Goal: Check status: Check status

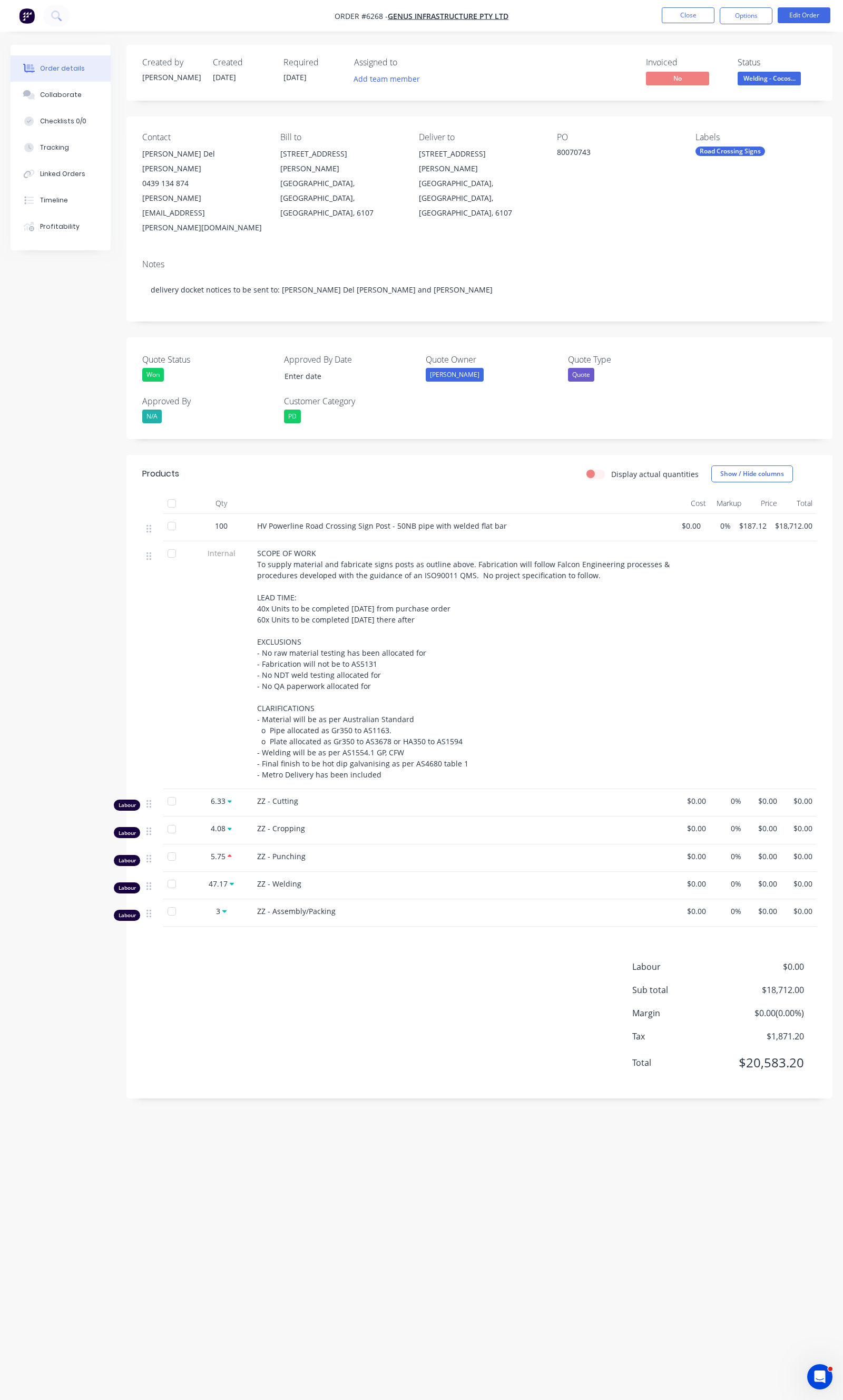
click at [267, 965] on div "Labour $0.00 Sub total $18,712.00 Margin $0.00 ( 0.00 %) Tax $1,871.20 Total $2…" at bounding box center [480, 1022] width 675 height 123
click at [667, 11] on button "Close" at bounding box center [688, 15] width 53 height 16
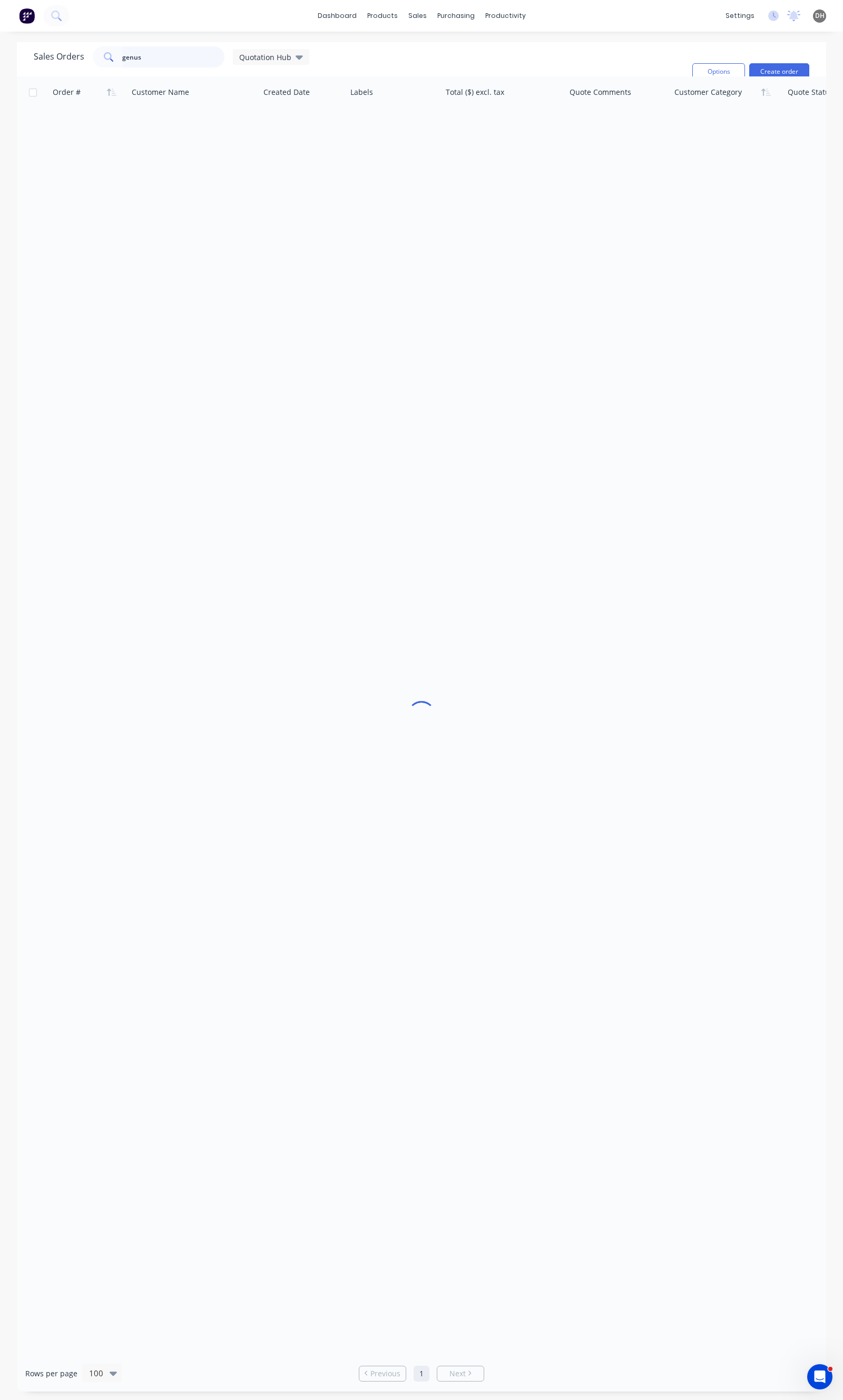
click at [182, 60] on input "genus" at bounding box center [173, 57] width 102 height 21
type input "6266"
click at [249, 67] on div "Sales Orders 6266 Quotation Hub Filters: Quote Type, Quote Status Sorting: Cust…" at bounding box center [359, 72] width 650 height 51
click at [253, 74] on div "Sales Orders 6266 Quotation Hub Filters: Quote Type, Quote Status Sorting: Cust…" at bounding box center [359, 72] width 650 height 51
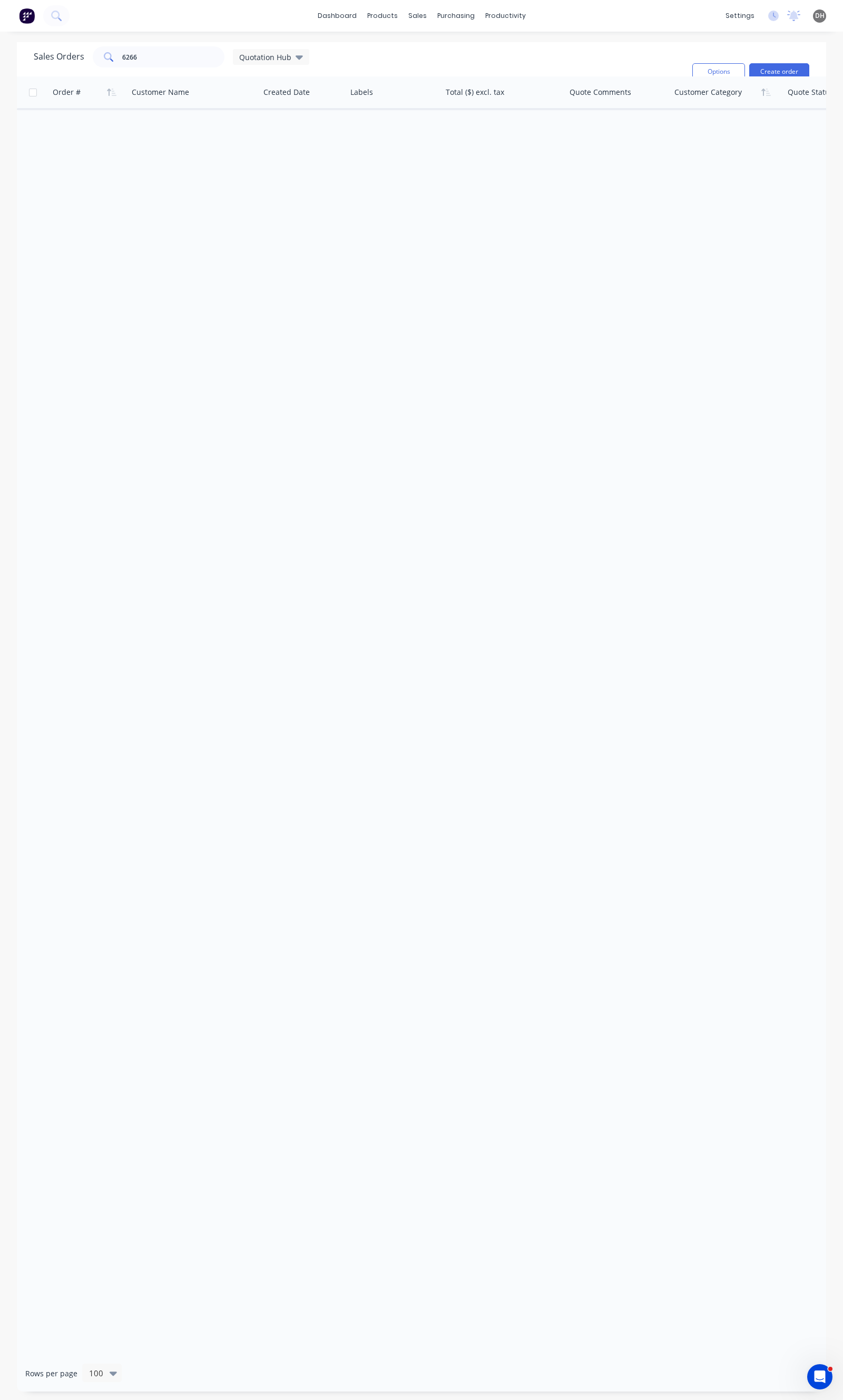
click at [256, 67] on div "Sales Orders 6266 Quotation Hub" at bounding box center [172, 57] width 276 height 21
click at [260, 62] on div "Quotation Hub" at bounding box center [270, 57] width 76 height 16
click at [280, 193] on button "Open Sales Orders" at bounding box center [296, 188] width 120 height 12
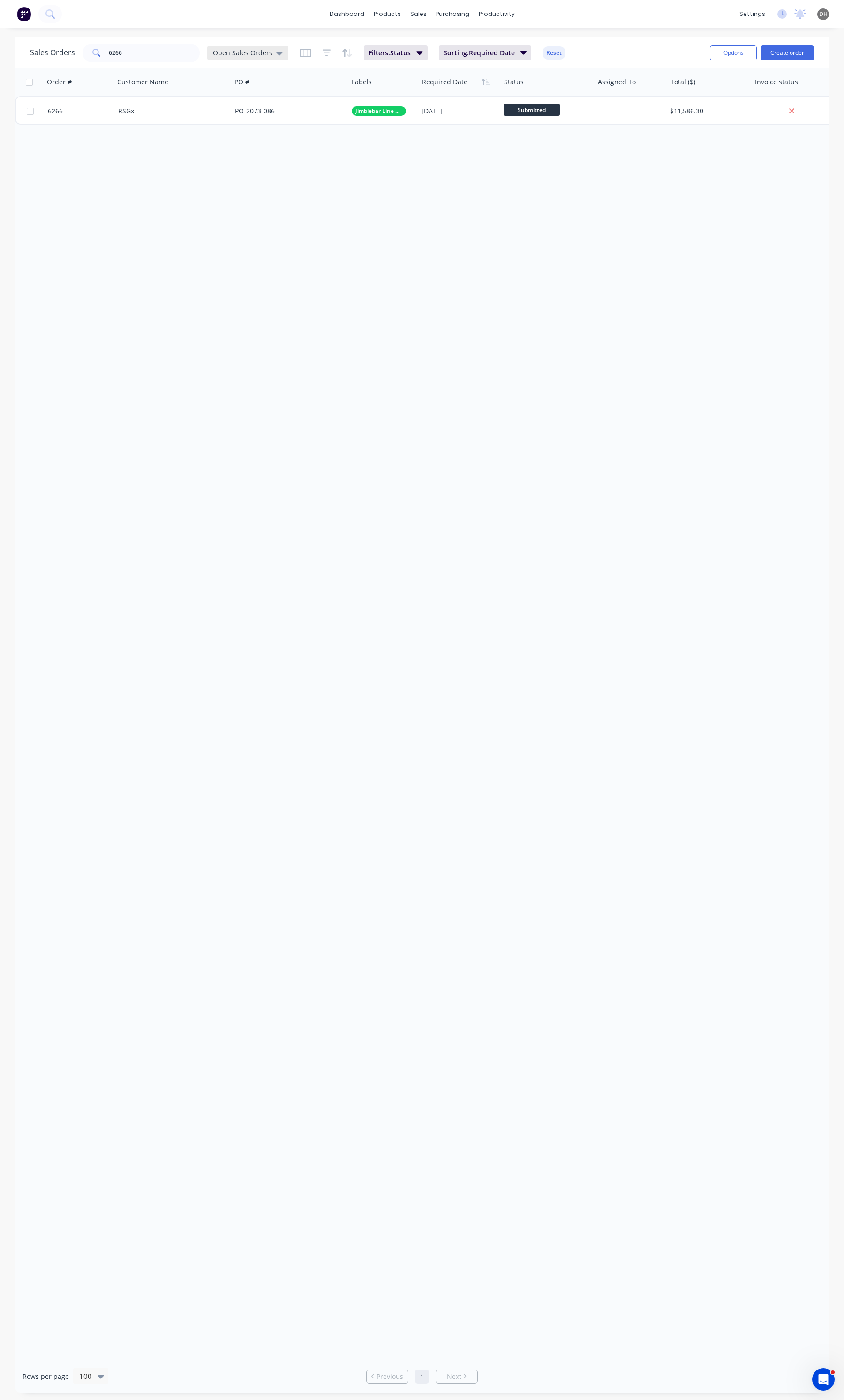
click at [266, 56] on span "Open Sales Orders" at bounding box center [242, 52] width 59 height 10
click at [409, 204] on div "Order # Customer Name PO # Labels Required Date Status Assigned To Total ($) In…" at bounding box center [421, 714] width 814 height 1292
click at [132, 55] on input "6266" at bounding box center [154, 53] width 91 height 19
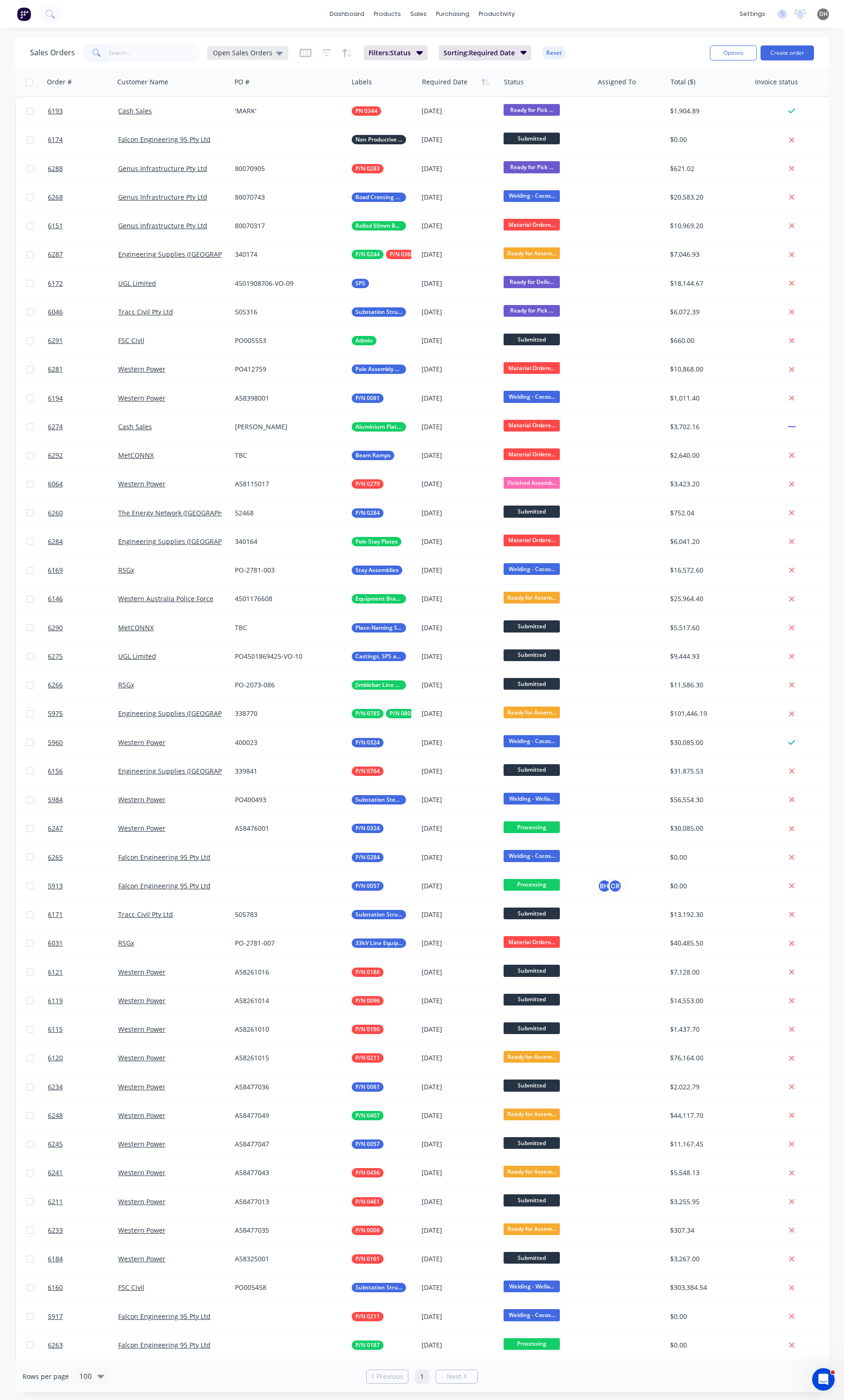
click at [244, 55] on span "Open Sales Orders" at bounding box center [242, 52] width 59 height 10
click at [325, 169] on button "edit" at bounding box center [328, 170] width 12 height 10
click at [397, 111] on label "Set as your default view" at bounding box center [413, 111] width 75 height 10
click at [369, 111] on input "Set as your default view" at bounding box center [366, 110] width 8 height 9
checkbox input "true"
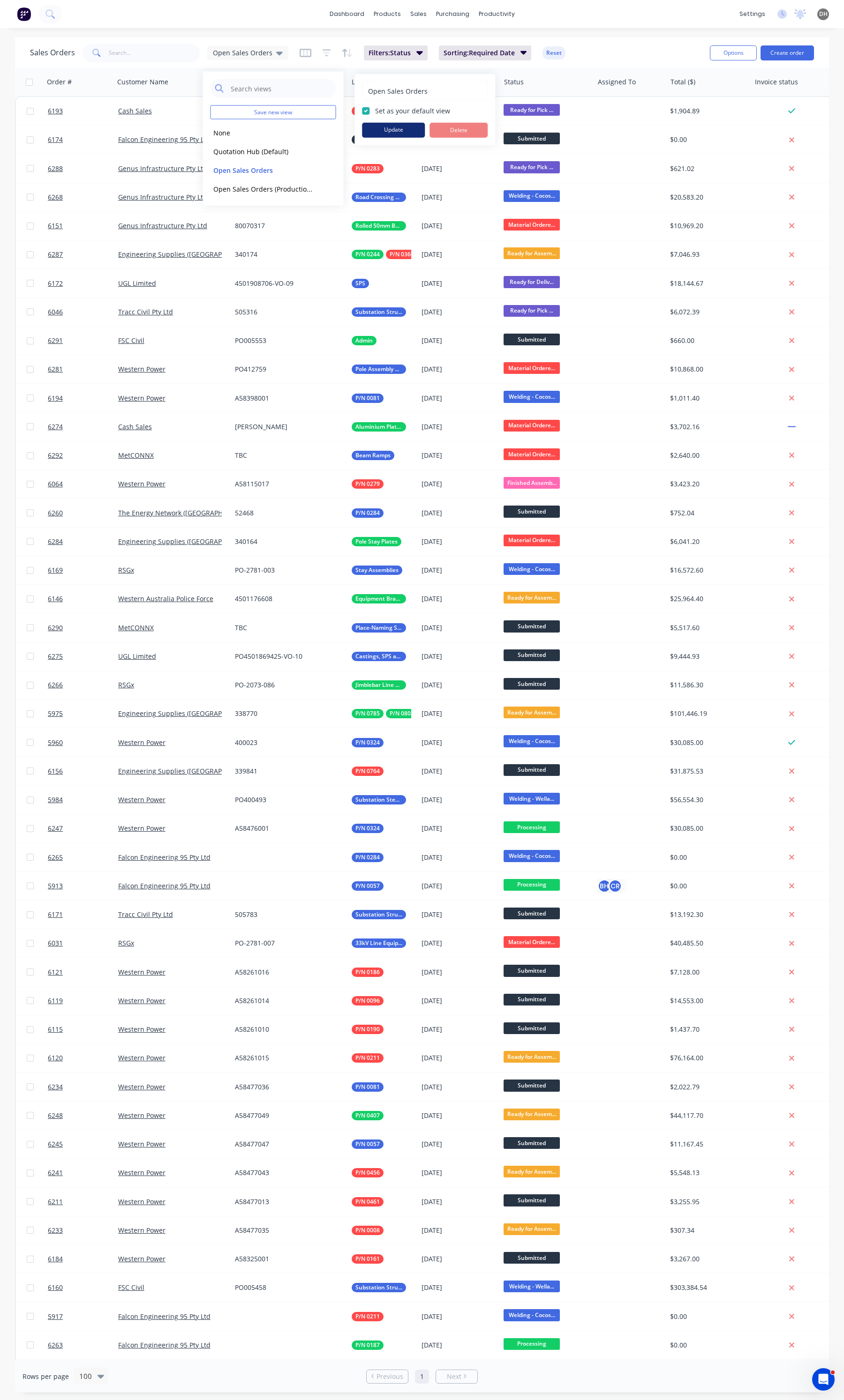
click at [396, 134] on button "Update" at bounding box center [393, 130] width 63 height 15
click at [150, 39] on div "Sales Orders Open Sales Orders Filters: Status Sorting: Required Date Reset Opt…" at bounding box center [421, 52] width 814 height 30
click at [132, 50] on input "text" at bounding box center [154, 53] width 91 height 19
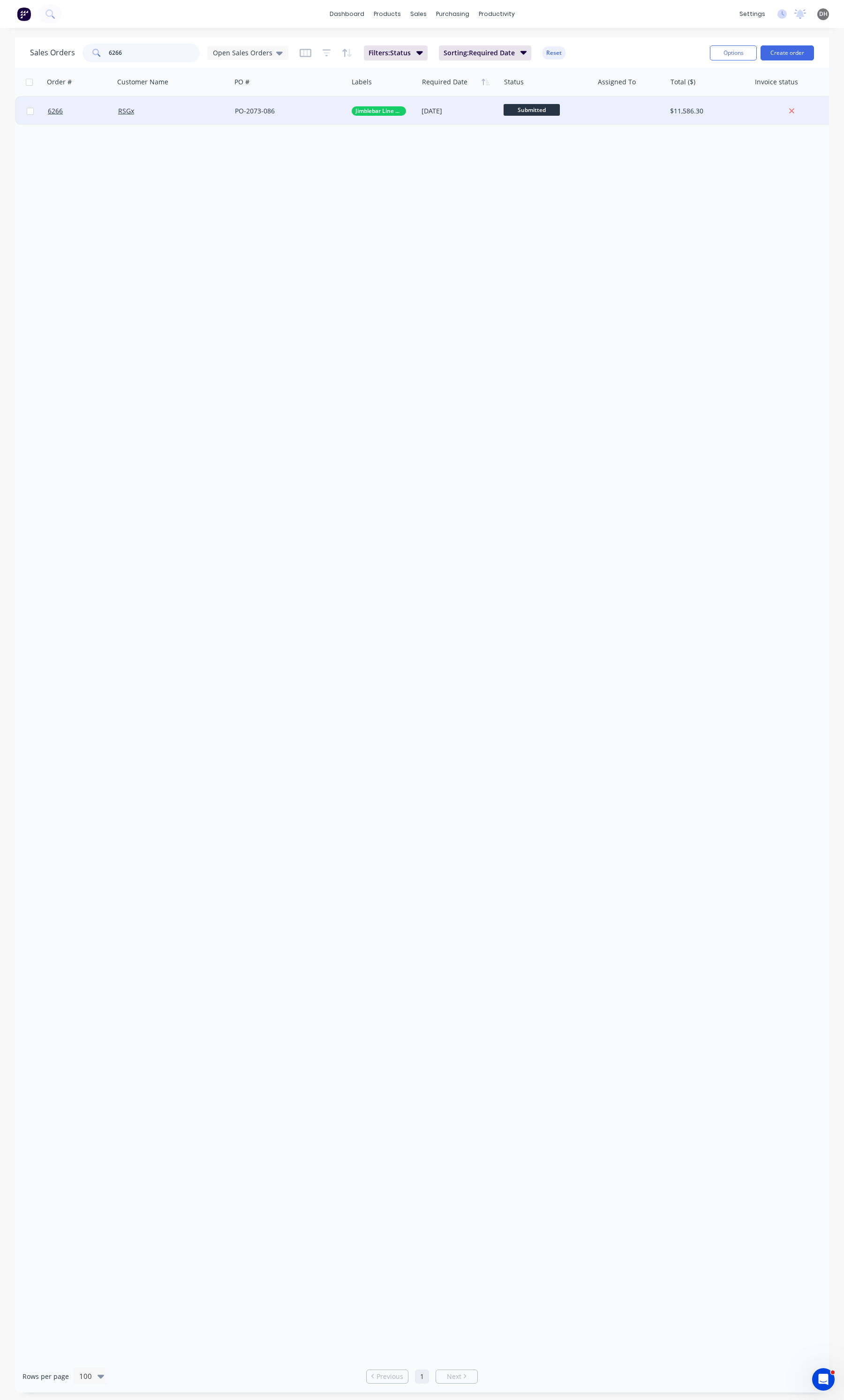
type input "6266"
click at [254, 118] on div "PO-2073-086" at bounding box center [290, 111] width 117 height 28
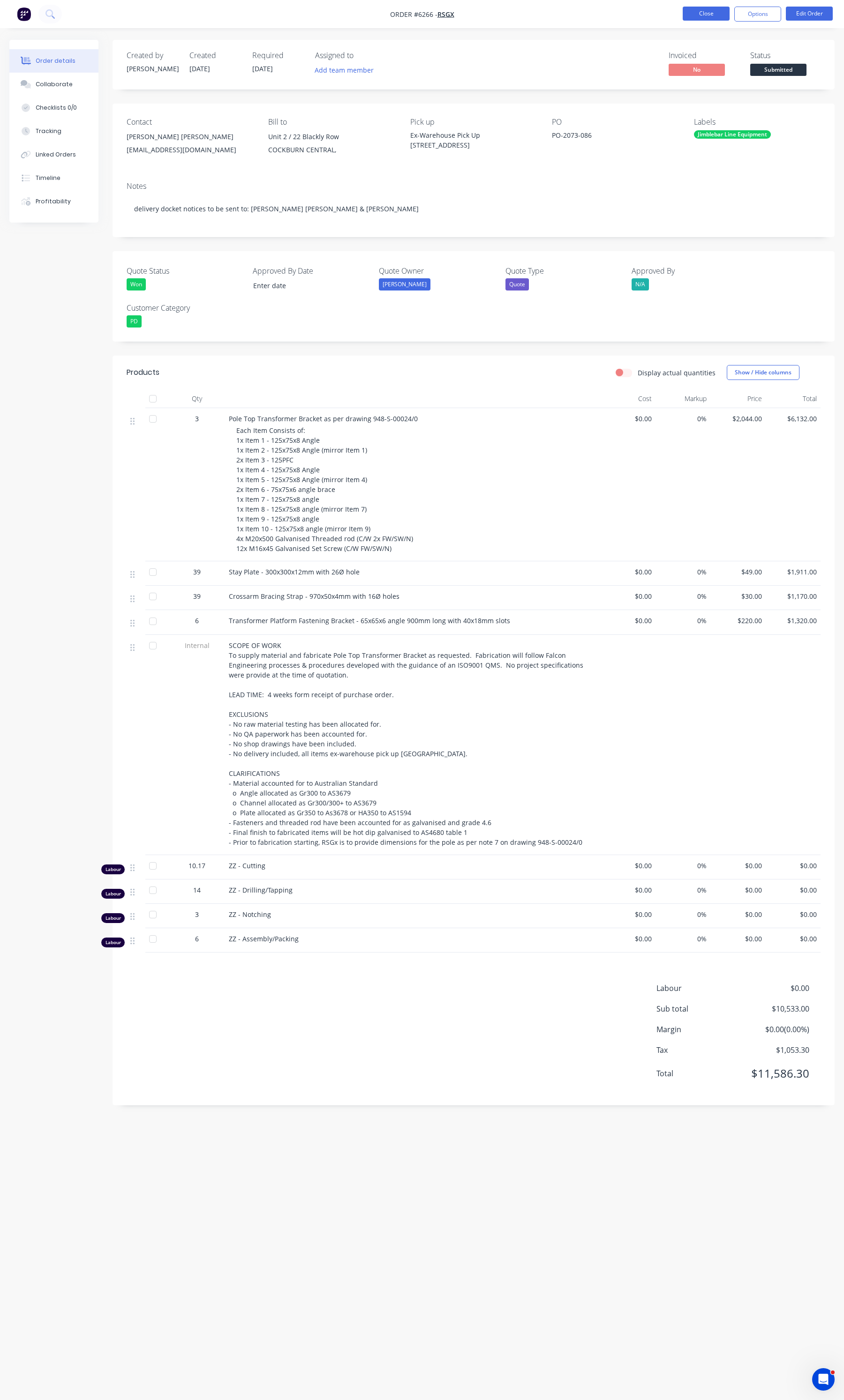
click at [685, 12] on button "Close" at bounding box center [706, 13] width 47 height 14
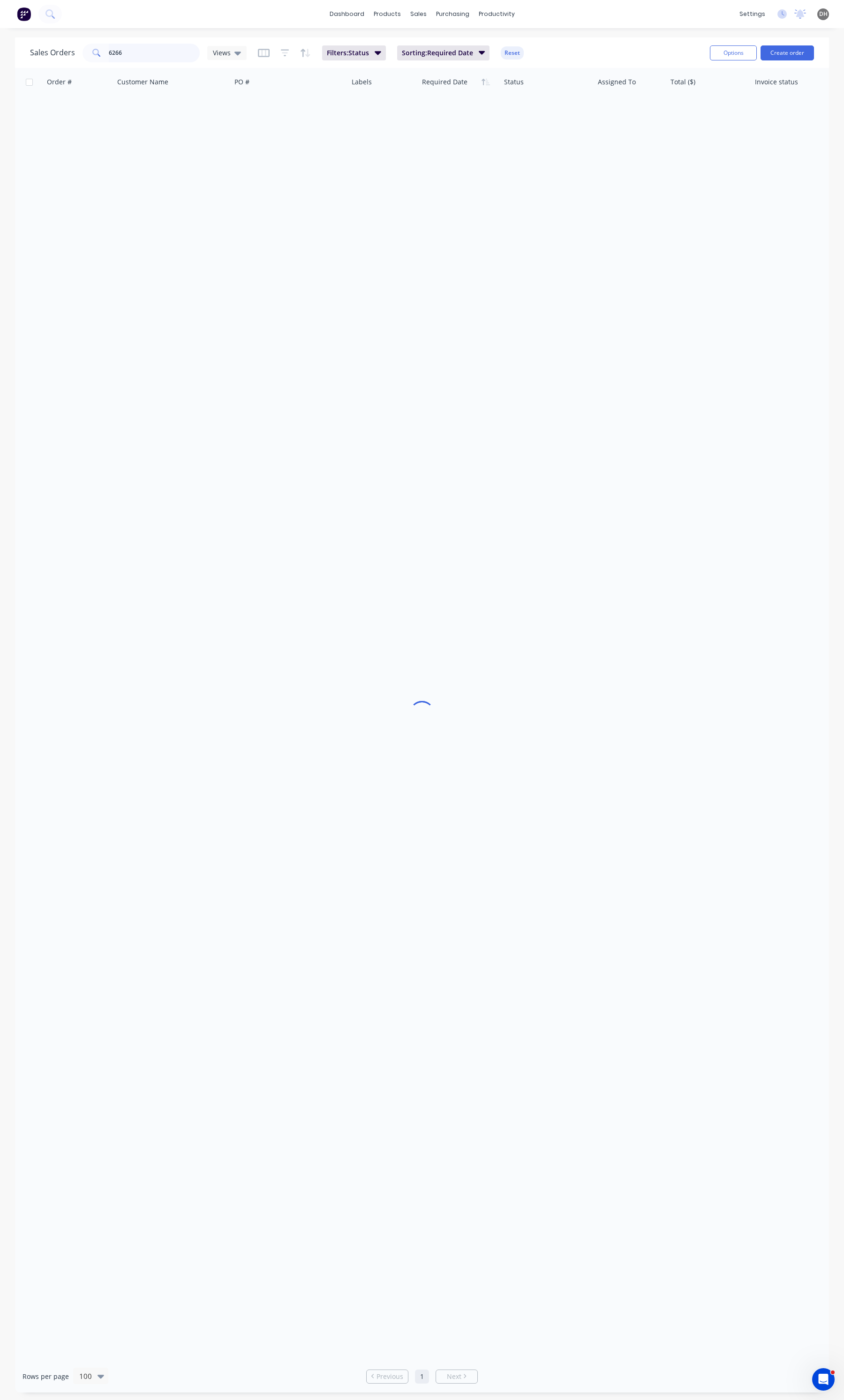
click at [174, 61] on input "6266" at bounding box center [154, 53] width 91 height 19
type input "6290"
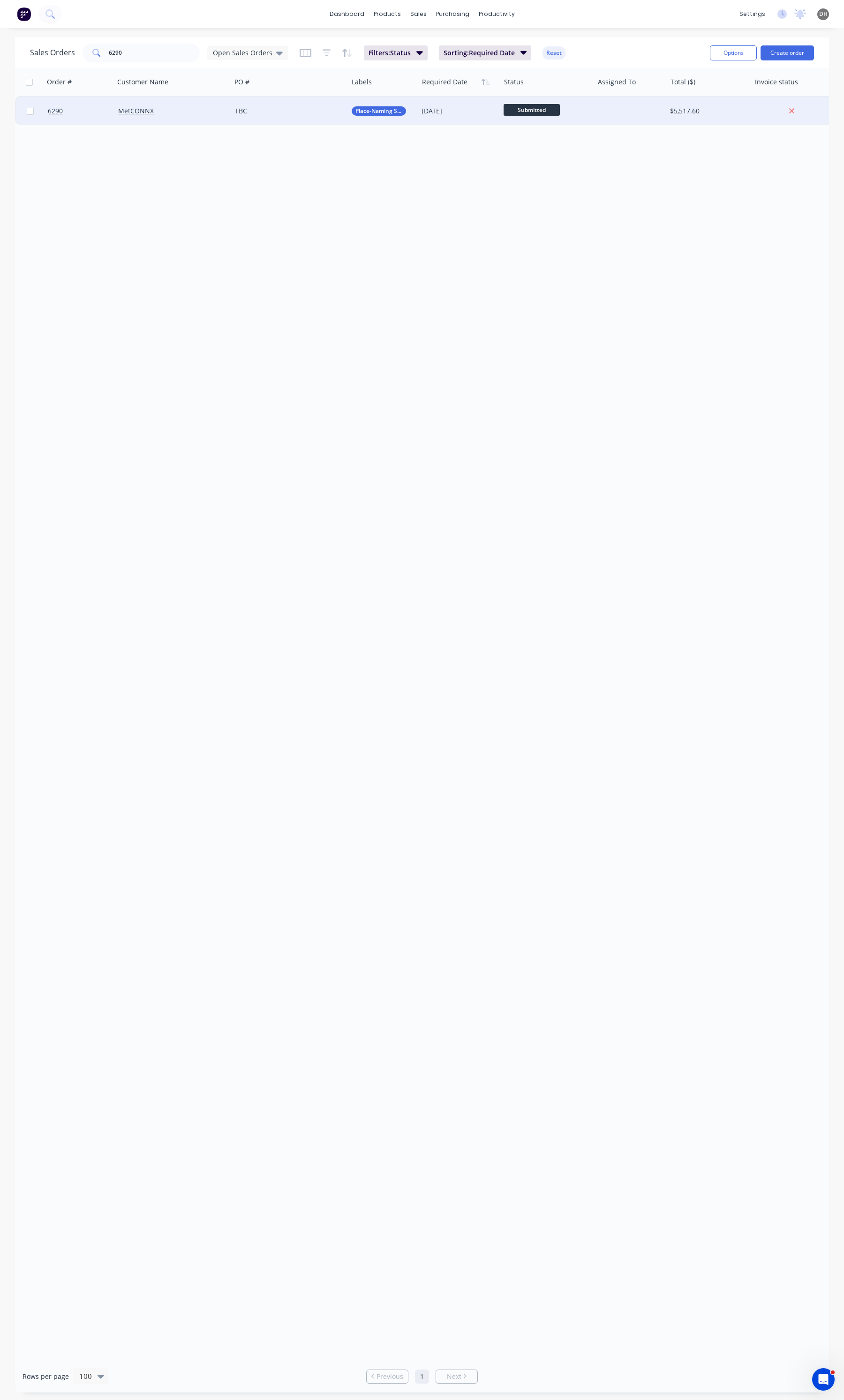
click at [294, 121] on div "TBC" at bounding box center [290, 111] width 117 height 28
